Goal: Transaction & Acquisition: Subscribe to service/newsletter

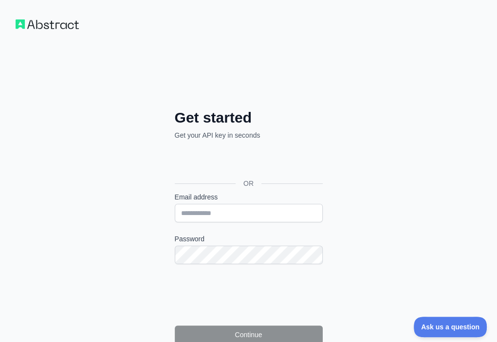
click at [175, 192] on div "Email address" at bounding box center [249, 207] width 148 height 30
click at [175, 204] on input "Email address" at bounding box center [249, 213] width 148 height 19
paste input "**********"
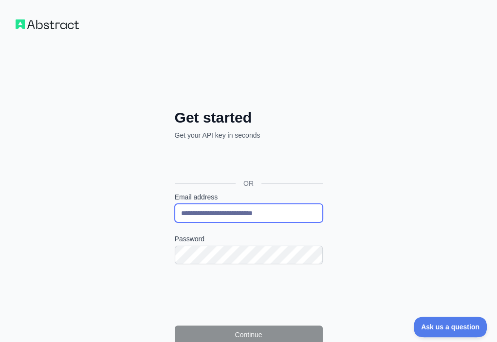
type input "**********"
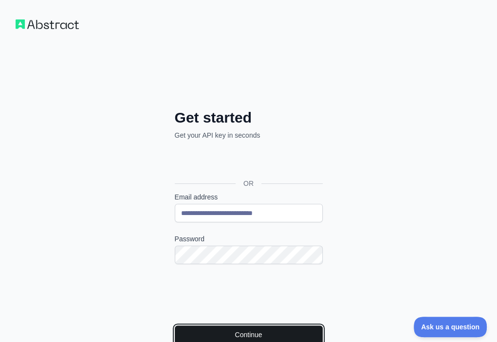
click at [175, 326] on button "Continue" at bounding box center [249, 335] width 148 height 19
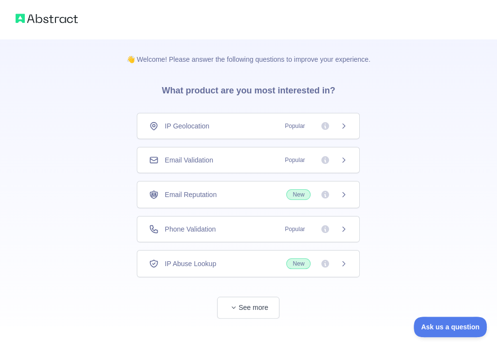
click at [243, 153] on div "Email Validation Popular" at bounding box center [248, 160] width 223 height 26
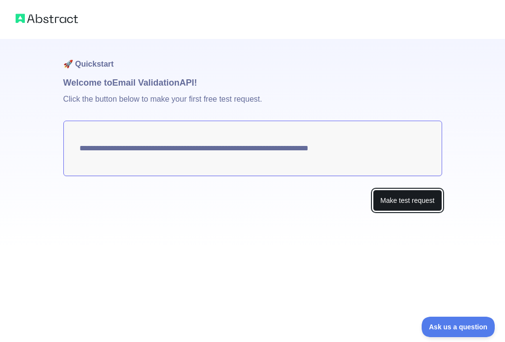
click at [383, 198] on button "Make test request" at bounding box center [407, 201] width 69 height 22
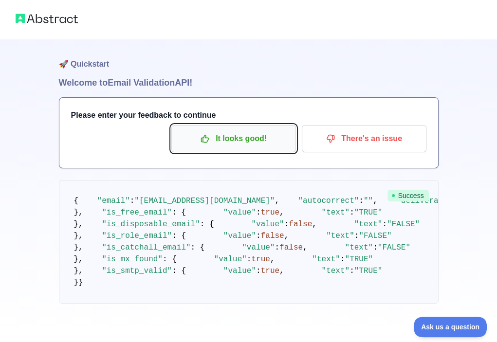
click at [263, 141] on p "It looks good!" at bounding box center [234, 139] width 110 height 17
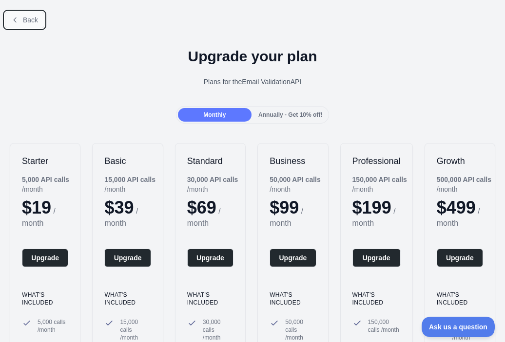
click at [33, 22] on span "Back" at bounding box center [30, 20] width 15 height 8
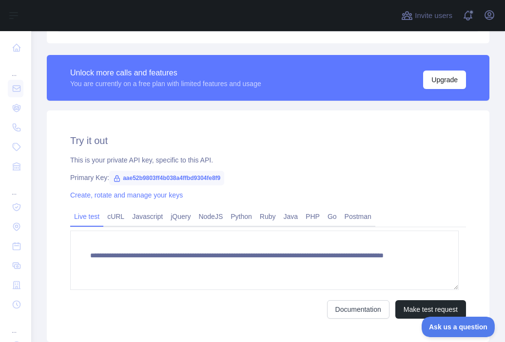
scroll to position [292, 0]
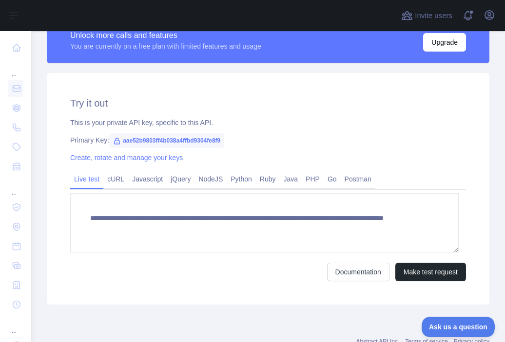
click at [147, 141] on span "aae52b9803ff4b038a4ffbd9304fe8f9" at bounding box center [166, 140] width 115 height 15
copy span "aae52b9803ff4b038a4ffbd9304fe8f9"
